Goal: Transaction & Acquisition: Purchase product/service

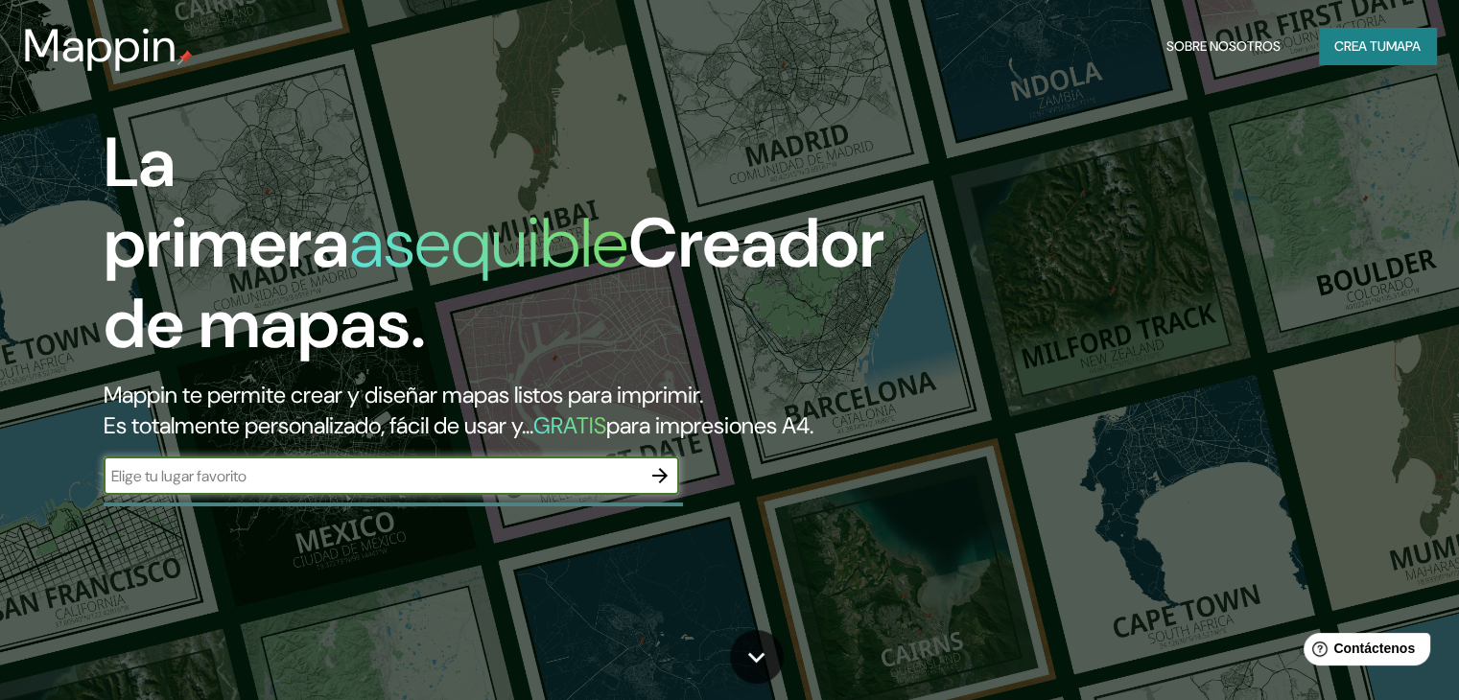
click at [1389, 58] on font "mapa" at bounding box center [1403, 46] width 35 height 25
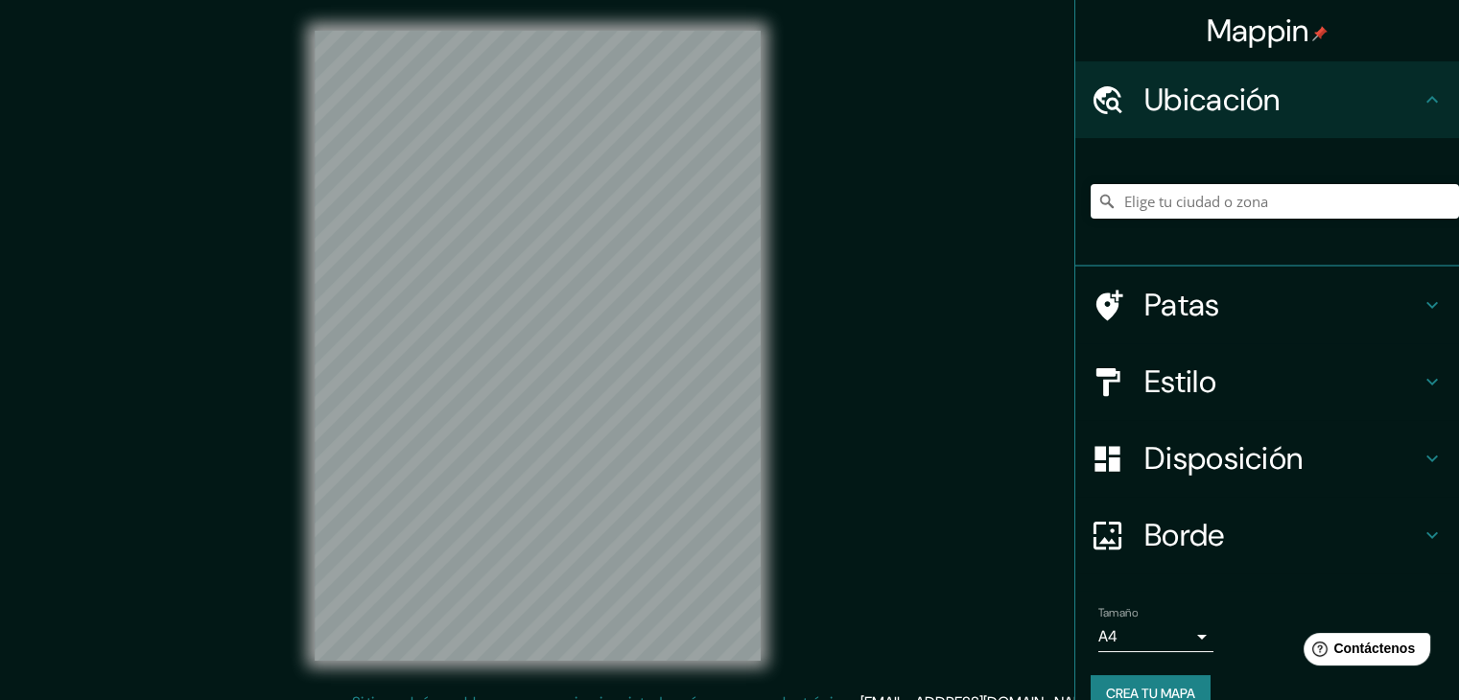
click at [1182, 217] on div at bounding box center [1274, 201] width 368 height 96
click at [1179, 201] on input "Elige tu ciudad o zona" at bounding box center [1274, 201] width 368 height 35
click at [1154, 200] on input "Elige tu ciudad o zona" at bounding box center [1274, 201] width 368 height 35
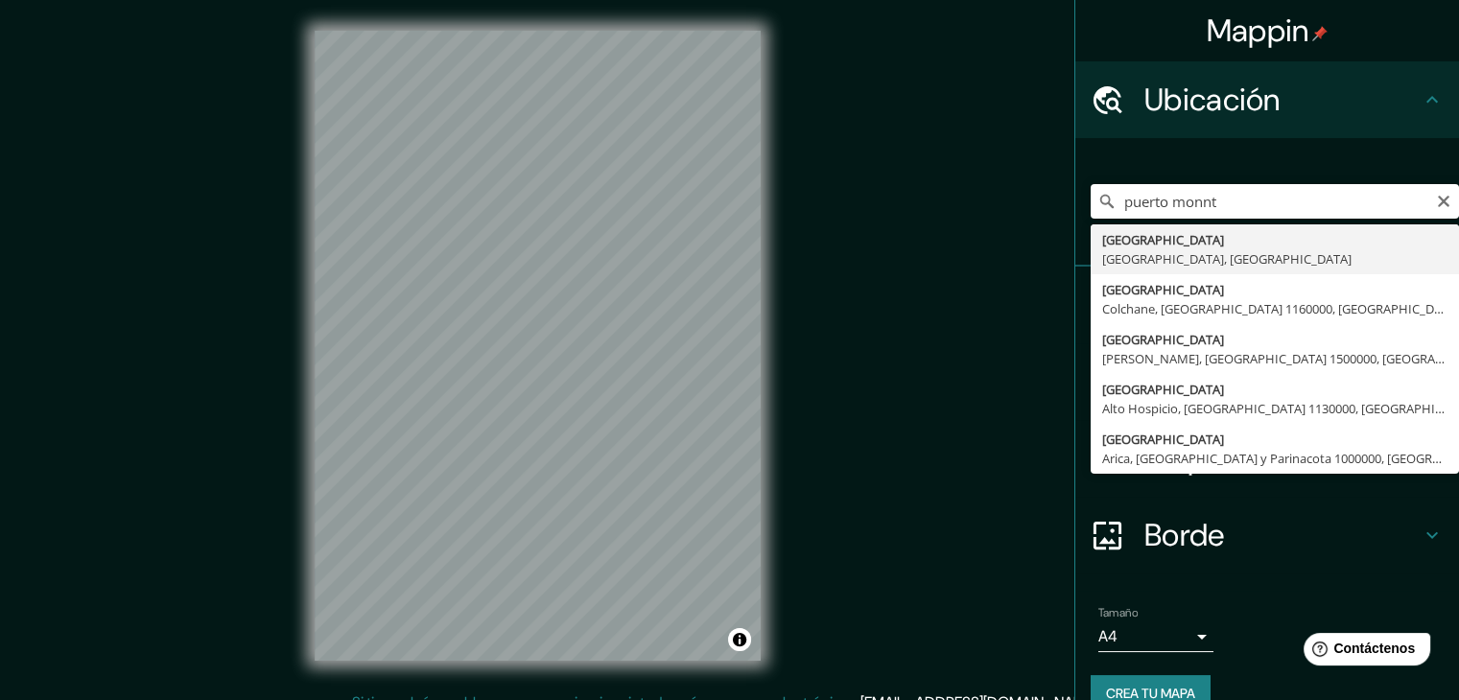
type input "Puerto Montt, Región de Los Lagos, Chile"
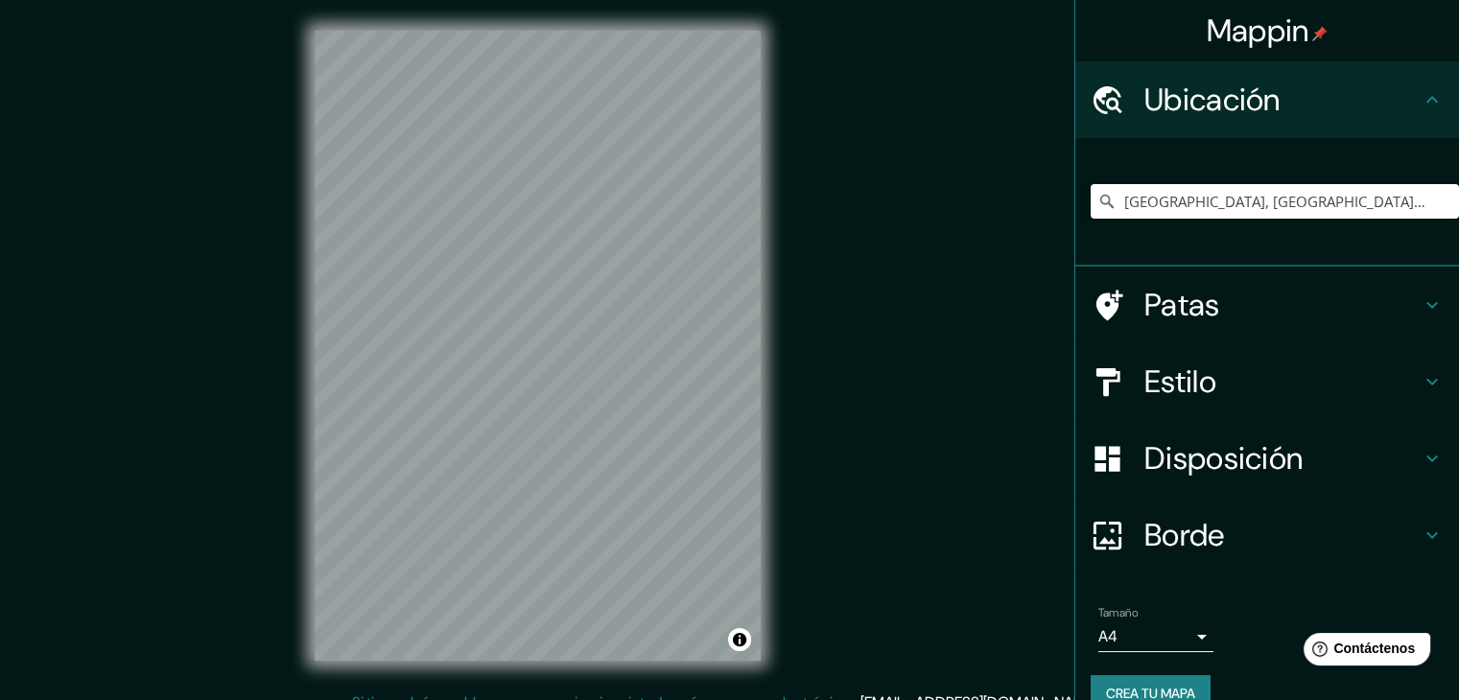
click at [1230, 545] on h4 "Borde" at bounding box center [1282, 535] width 276 height 38
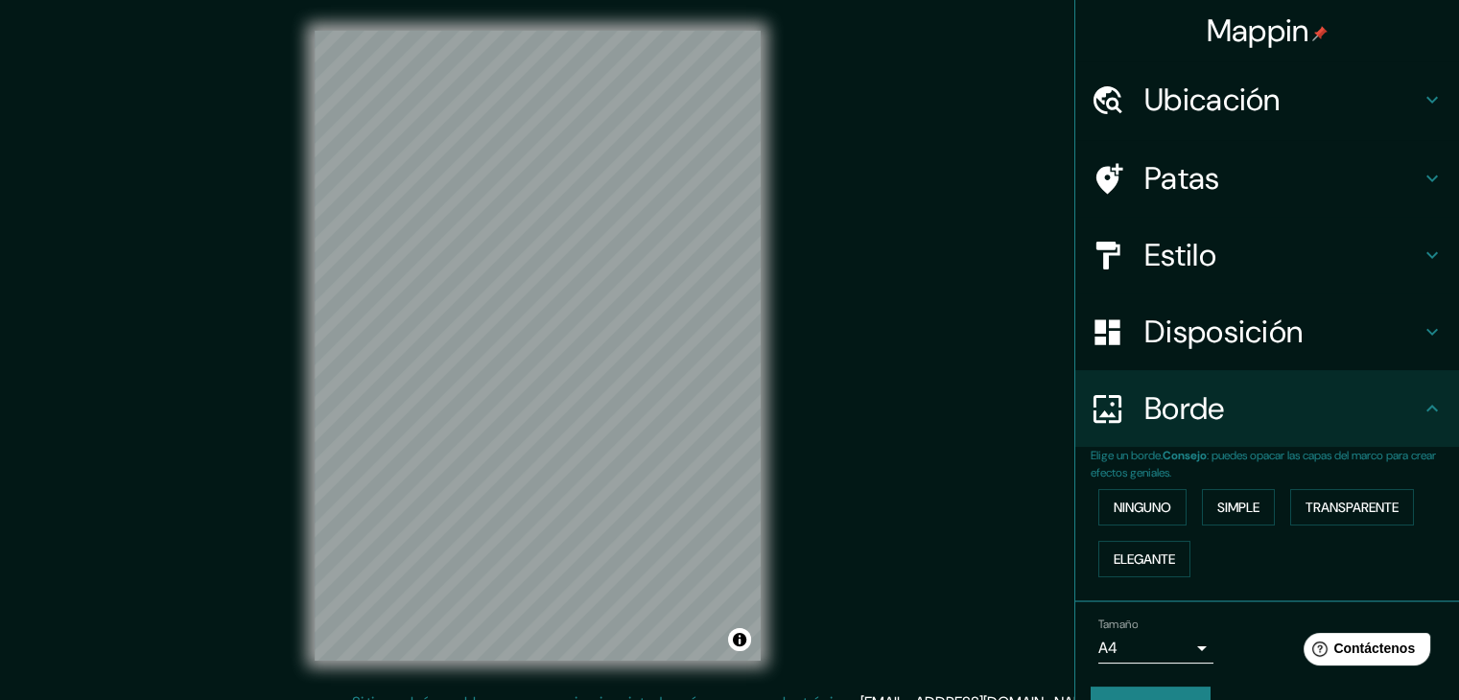
click at [1266, 336] on font "Disposición" at bounding box center [1223, 332] width 158 height 40
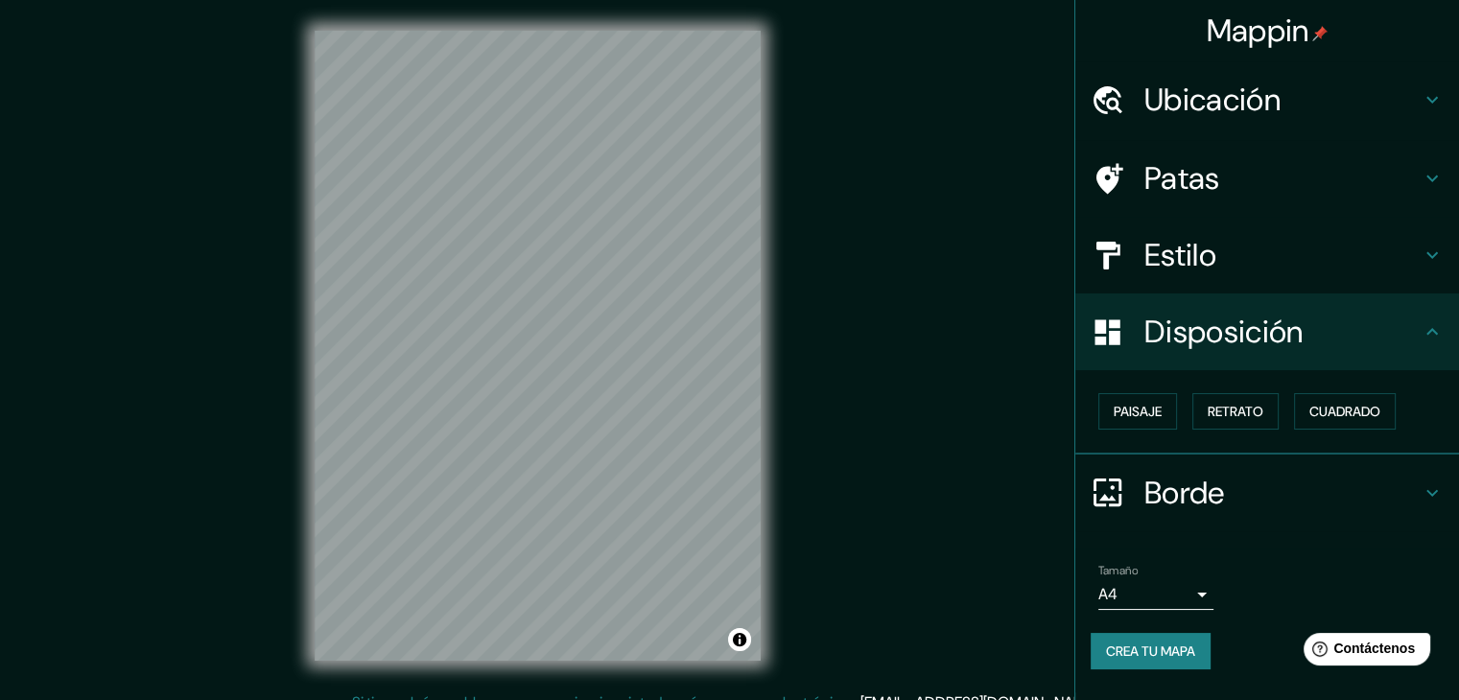
click at [1216, 266] on font "Estilo" at bounding box center [1180, 255] width 72 height 40
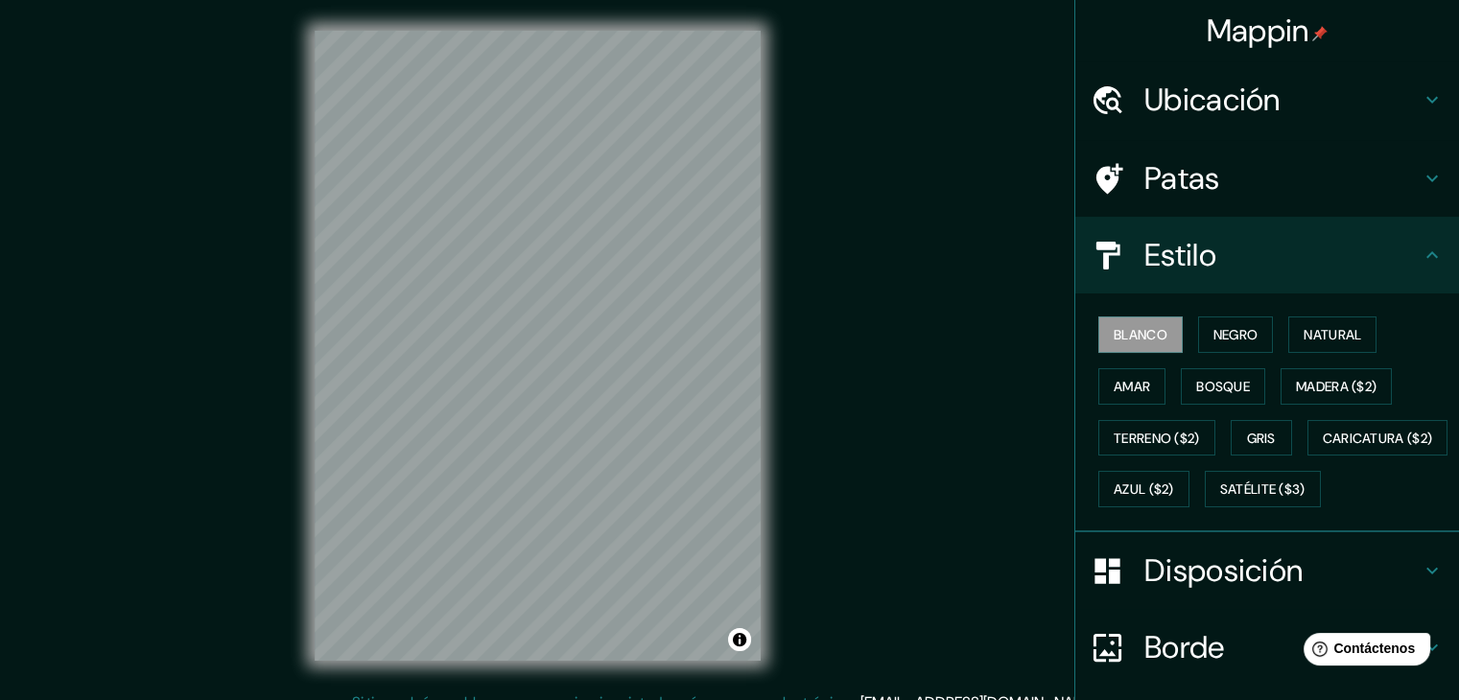
drag, startPoint x: 1220, startPoint y: 340, endPoint x: 1219, endPoint y: 353, distance: 12.5
click at [1220, 343] on font "Negro" at bounding box center [1235, 334] width 45 height 25
click at [1147, 385] on button "Amar" at bounding box center [1131, 386] width 67 height 36
click at [1213, 382] on font "Bosque" at bounding box center [1223, 386] width 54 height 17
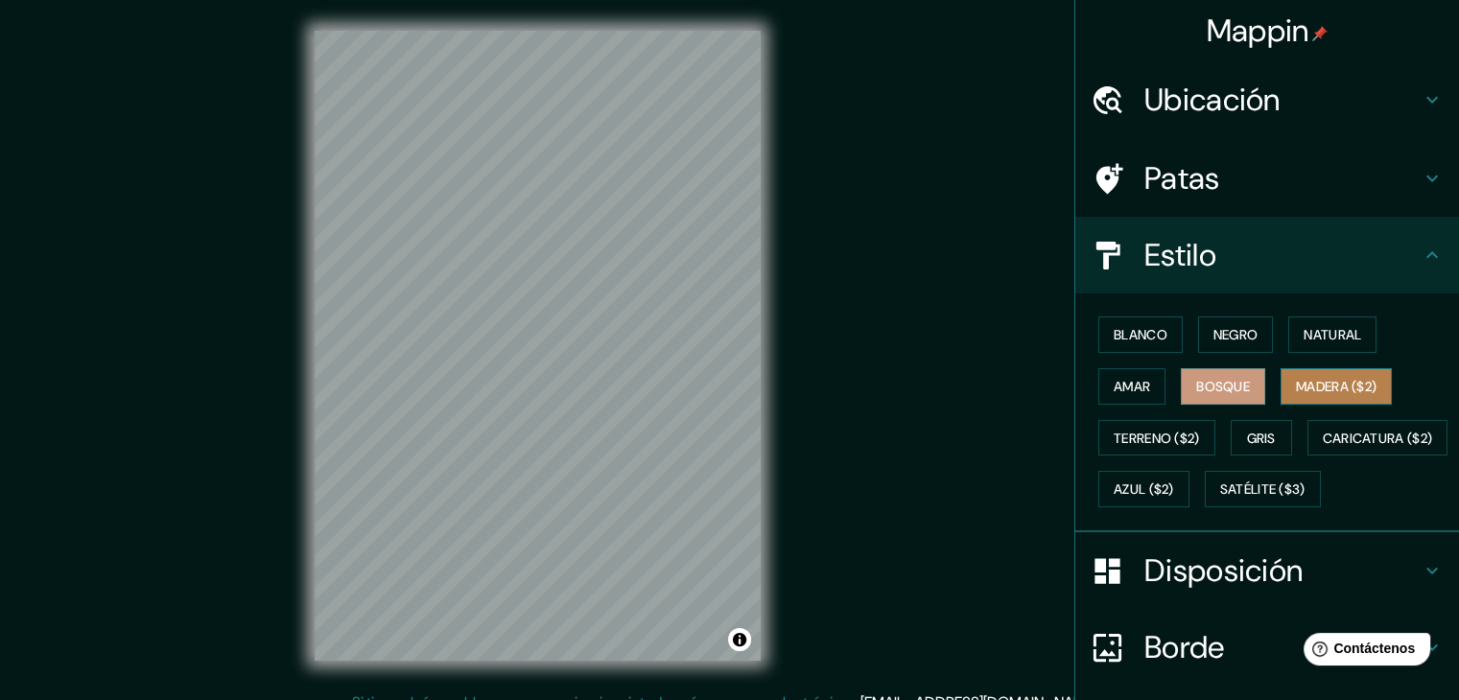
click at [1303, 384] on font "Madera ($2)" at bounding box center [1336, 386] width 81 height 17
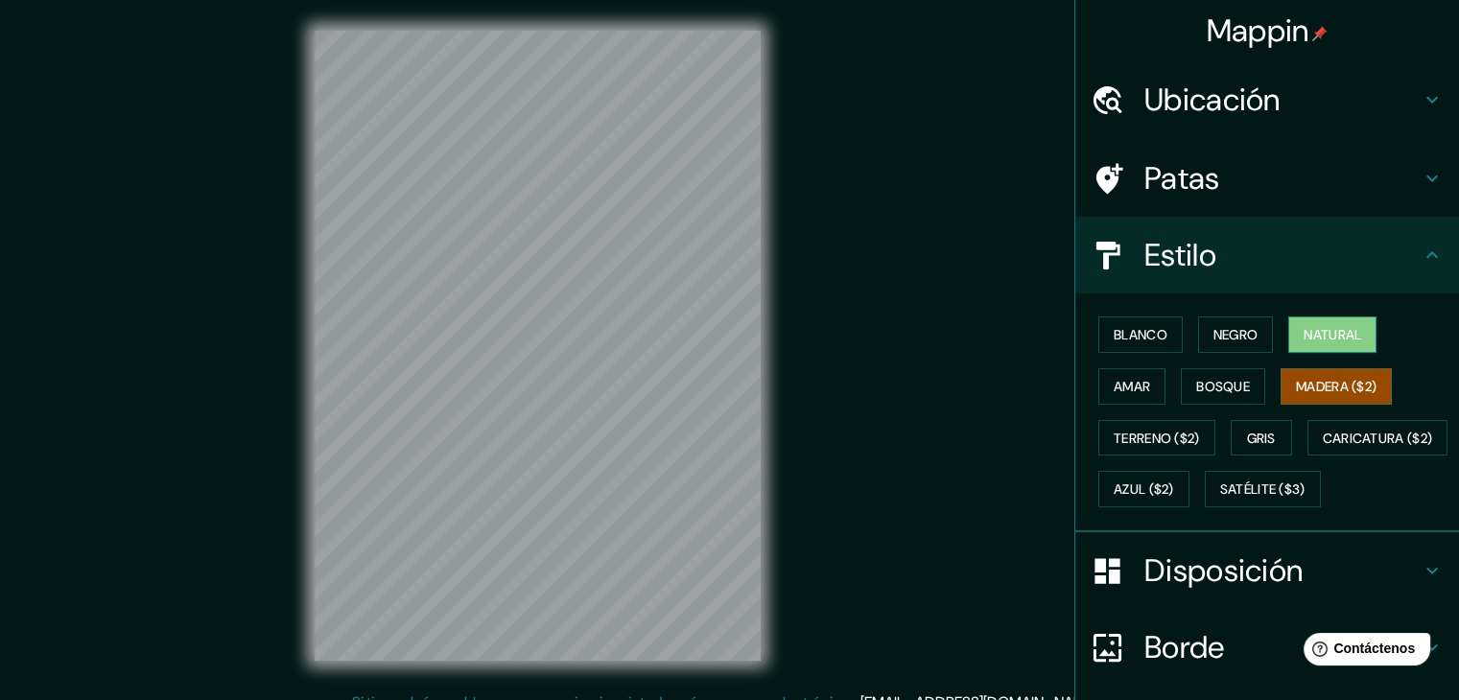
click at [1316, 343] on font "Natural" at bounding box center [1332, 334] width 58 height 25
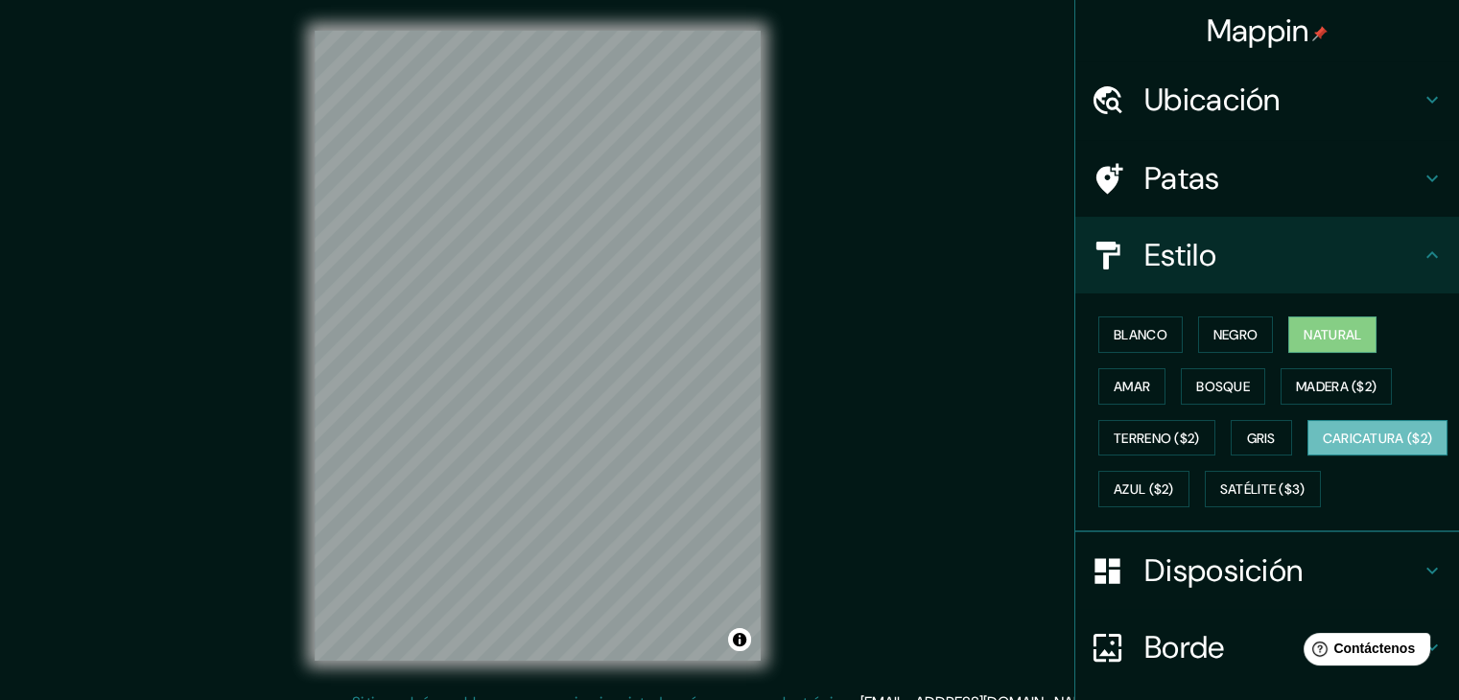
click at [1323, 447] on font "Caricatura ($2)" at bounding box center [1378, 438] width 110 height 17
click at [1174, 496] on font "Azul ($2)" at bounding box center [1143, 489] width 60 height 25
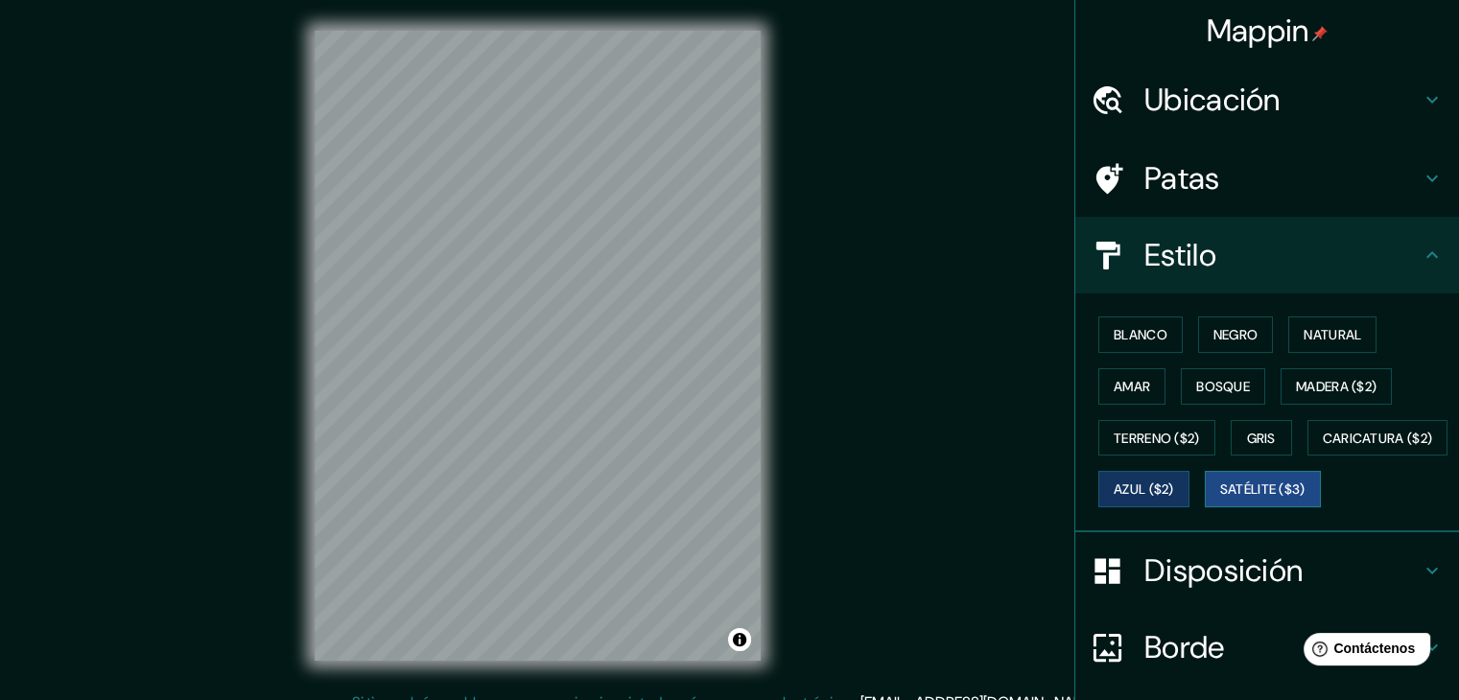
click at [1220, 502] on font "Satélite ($3)" at bounding box center [1262, 489] width 85 height 25
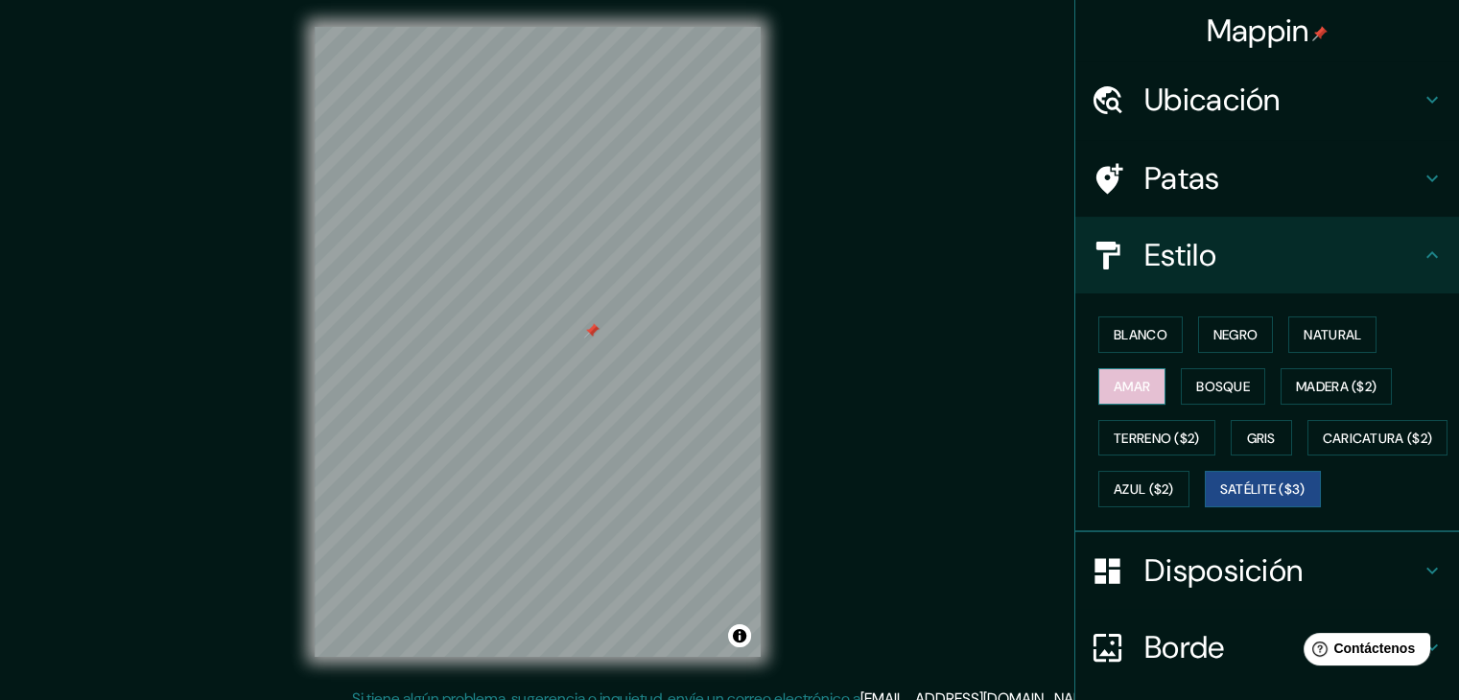
click at [1121, 385] on font "Amar" at bounding box center [1131, 386] width 36 height 17
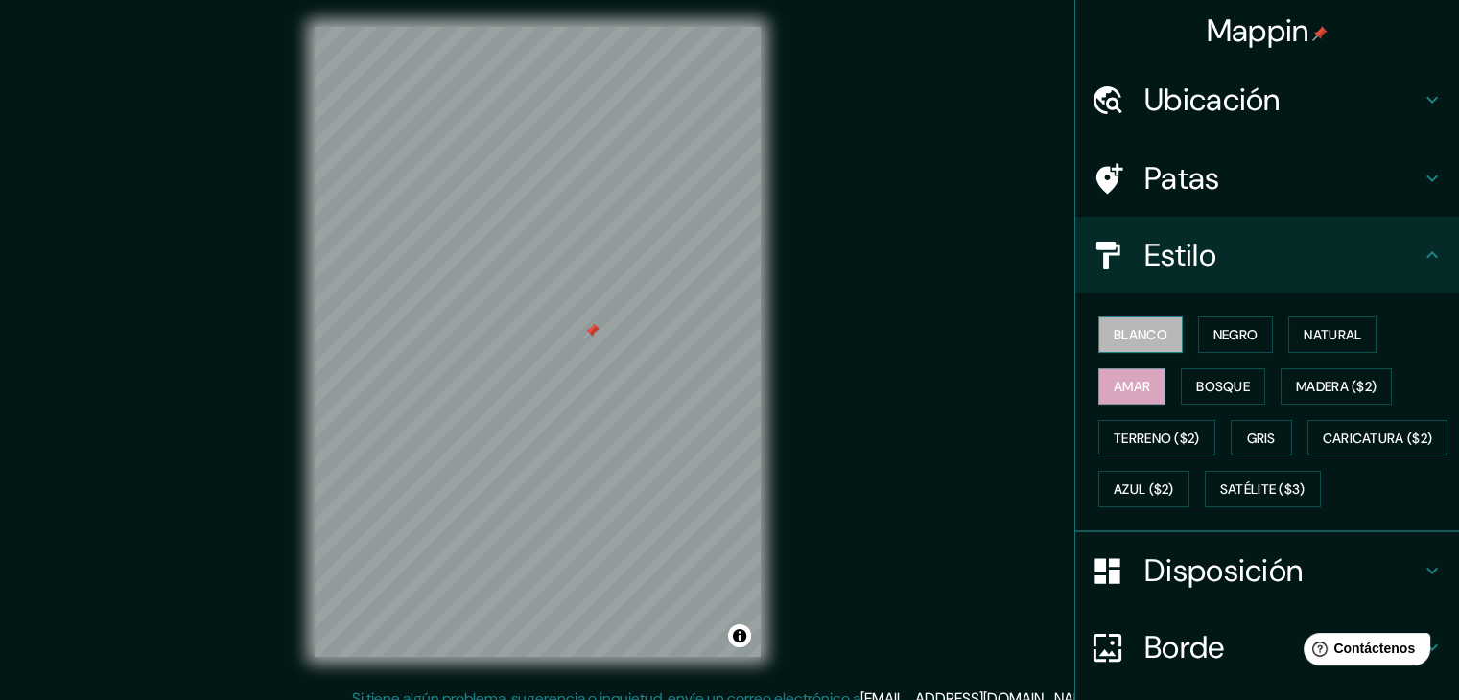
click at [1116, 335] on font "Blanco" at bounding box center [1140, 334] width 54 height 17
click at [1255, 339] on button "Negro" at bounding box center [1236, 334] width 76 height 36
click at [1151, 339] on font "Blanco" at bounding box center [1140, 334] width 54 height 17
click at [582, 346] on div at bounding box center [583, 342] width 15 height 15
click at [584, 335] on div at bounding box center [591, 330] width 15 height 15
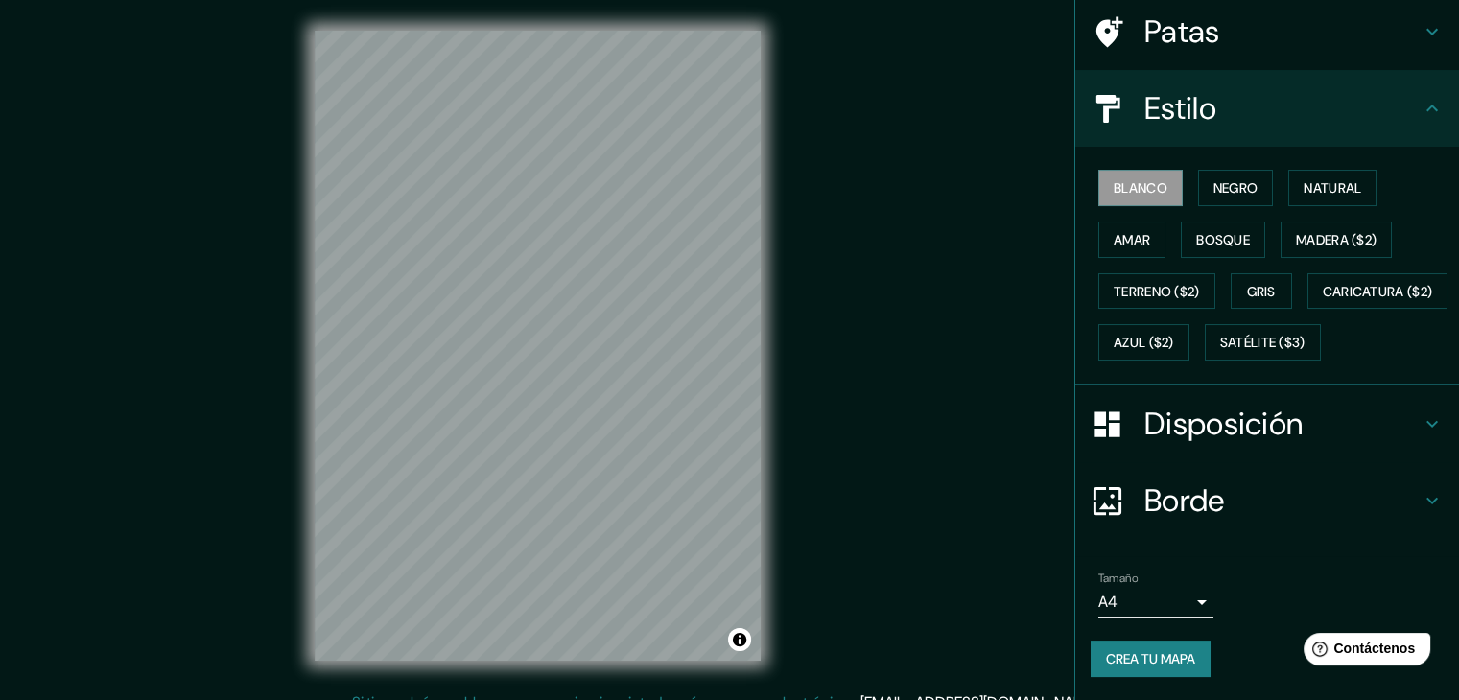
scroll to position [194, 0]
drag, startPoint x: 1159, startPoint y: 676, endPoint x: 1164, endPoint y: 638, distance: 38.7
click at [1160, 662] on button "Crea tu mapa" at bounding box center [1150, 659] width 120 height 36
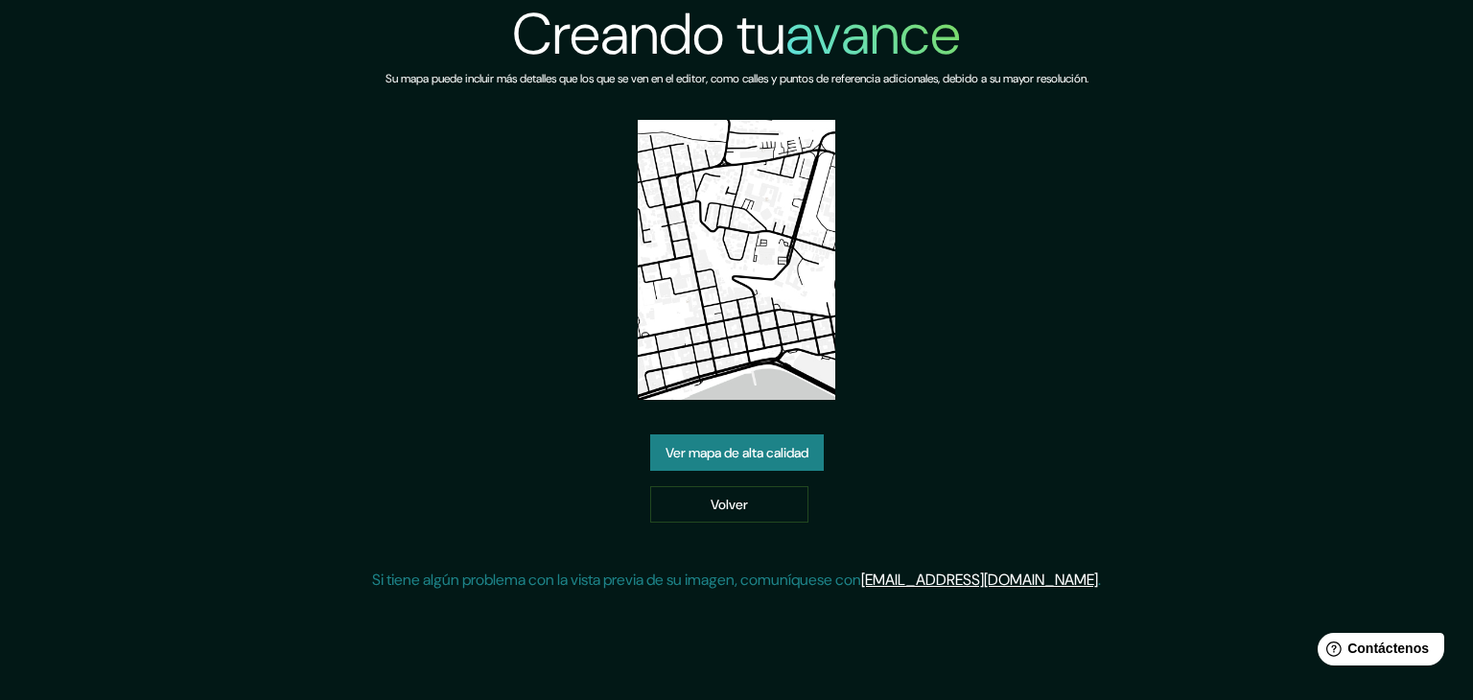
click at [784, 444] on font "Ver mapa de alta calidad" at bounding box center [737, 452] width 143 height 17
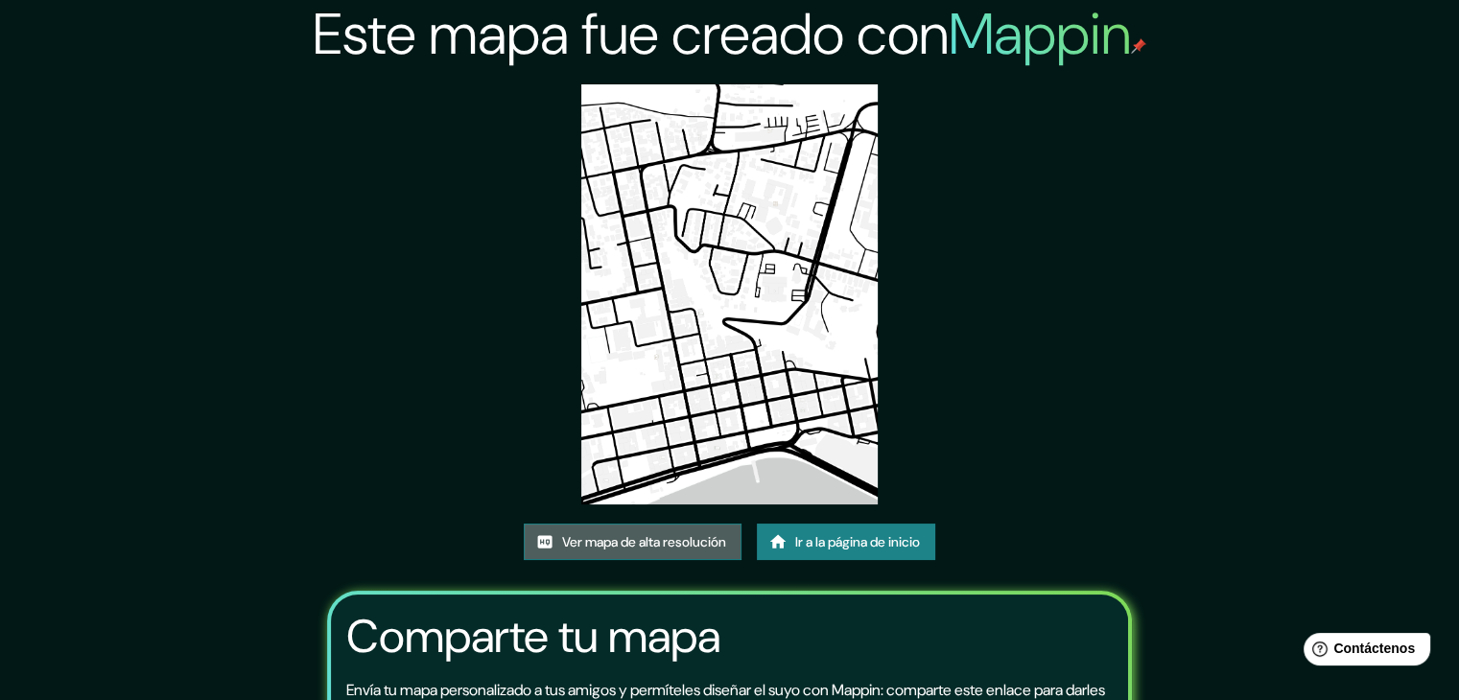
click at [629, 554] on link "Ver mapa de alta resolución" at bounding box center [633, 542] width 218 height 36
